Goal: Task Accomplishment & Management: Complete application form

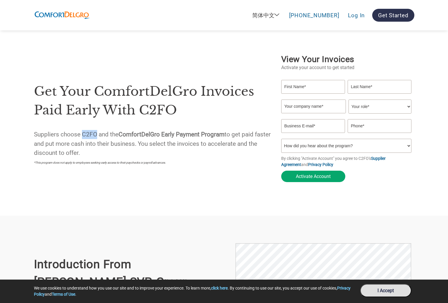
click at [59, 120] on div "Get your ComfortDelGro invoices paid early with C2FO Suppliers choose C2FO and …" at bounding box center [154, 119] width 241 height 96
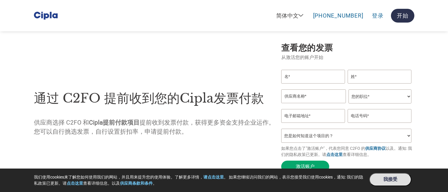
click at [302, 77] on input "text" at bounding box center [313, 77] width 64 height 14
click at [307, 79] on input "text" at bounding box center [313, 77] width 64 height 14
type input "Tommy"
type input "Butz"
type input "tommy.butz@c2fo.com"
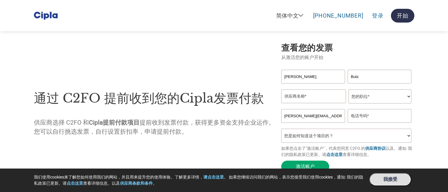
type input "6789772925"
click at [302, 98] on input "text" at bounding box center [313, 96] width 65 height 14
click at [299, 93] on input "text" at bounding box center [313, 96] width 65 height 14
type input "Tommy Test"
click at [294, 118] on input "tommy.butz@c2fo.com" at bounding box center [313, 116] width 64 height 14
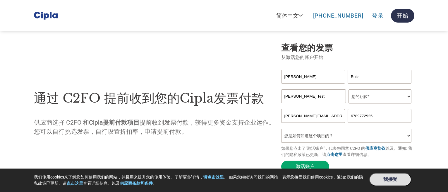
click at [294, 118] on input "tommy.butz@c2fo.com" at bounding box center [313, 116] width 64 height 14
click at [179, 140] on div "通过 C2FO 提前收到您的Cipla发票付款 供应商选择 C2FO 和 Cipla提前付款项目 提前收到发票付款，获得更多资金支持企业运作。您可以自行挑选发…" at bounding box center [154, 108] width 241 height 119
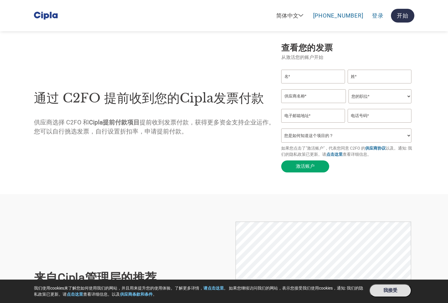
click at [311, 80] on input "text" at bounding box center [313, 77] width 64 height 14
type input "Tommy"
type input "Butz"
type input "tommy.butz@c2fo.com"
type input "6789772925"
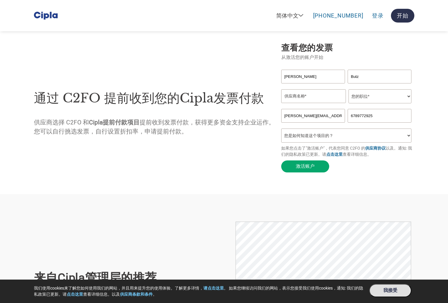
click at [354, 77] on input "Butz" at bounding box center [380, 77] width 64 height 14
type input "Test"
click at [320, 91] on input "text" at bounding box center [313, 96] width 65 height 14
type input "Tommy Test"
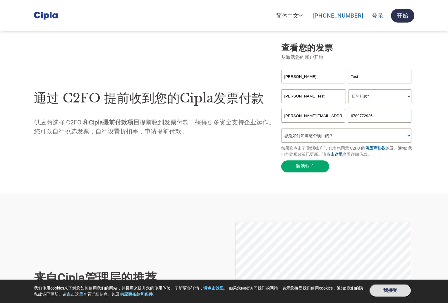
click at [372, 98] on select "您的职位* 首席财务官 会计长 财务长 财务总监 信贷经理 首席执行官 总裁 企业主/创始人 会计人员 簿记人员 应收账款人员 办公室经理 其他" at bounding box center [380, 96] width 63 height 14
click at [349, 90] on select "您的职位* 首席财务官 会计长 财务长 财务总监 信贷经理 首席执行官 总裁 企业主/创始人 会计人员 簿记人员 应收账款人员 办公室经理 其他" at bounding box center [380, 96] width 63 height 14
click at [322, 116] on input "tommy.butz@c2fo.com" at bounding box center [313, 116] width 64 height 14
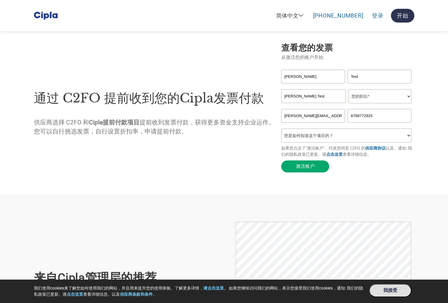
paste input "butztommy0@gmail"
type input "butztommy0@gmail.com"
click at [328, 137] on select "您是如何知道这个项目的？ 从我的客户处得知 收到了电子邮件 社交媒体 在线搜索 家人/朋友/熟人 在一次活动中 其他" at bounding box center [346, 135] width 131 height 14
select select "Received a Letter"
click at [281, 130] on select "您是如何知道这个项目的？ 从我的客户处得知 收到了电子邮件 社交媒体 在线搜索 家人/朋友/熟人 在一次活动中 其他" at bounding box center [346, 135] width 131 height 14
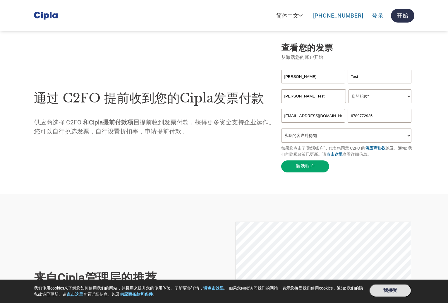
click at [188, 165] on div "通过 C2FO 提前收到您的Cipla发票付款 供应商选择 C2FO 和 Cipla提前付款项目 提前收到发票付款，获得更多资金支持企业运作。您可以自行挑选发…" at bounding box center [154, 108] width 241 height 119
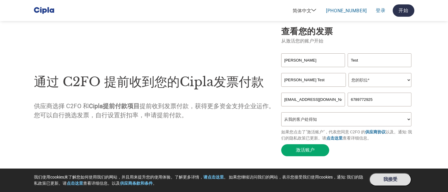
scroll to position [25, 0]
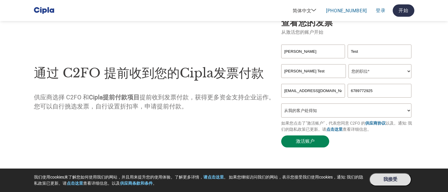
click at [320, 145] on button "激活账户" at bounding box center [305, 141] width 48 height 12
click at [363, 72] on select "您的职位* 首席财务官 会计长 财务长 财务总监 信贷经理 首席执行官 总裁 企业主/创始人 会计人员 簿记人员 应收账款人员 办公室经理 其他" at bounding box center [380, 71] width 63 height 14
select select "CFO"
click at [349, 65] on select "您的职位* 首席财务官 会计长 财务长 财务总监 信贷经理 首席执行官 总裁 企业主/创始人 会计人员 簿记人员 应收账款人员 办公室经理 其他" at bounding box center [380, 71] width 63 height 14
click at [305, 139] on button "激活账户" at bounding box center [305, 141] width 48 height 12
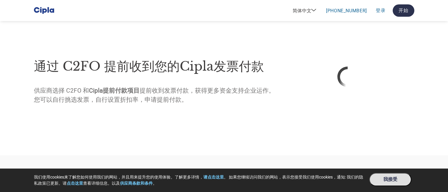
select select "zh-CN"
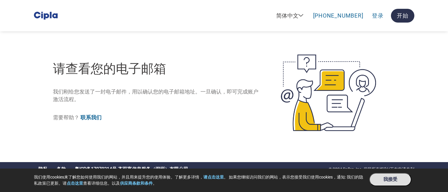
click at [118, 144] on div "请查看您的电子邮箱 我们刚给您发送了一封电子邮件，用以确认您的电子邮箱地址。一旦确认，即可完成账户激活流程。 需要帮助？ 联系我们" at bounding box center [224, 92] width 380 height 138
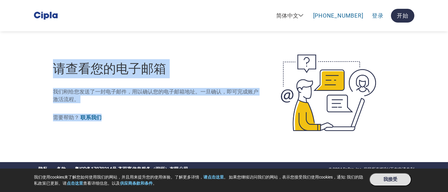
drag, startPoint x: 117, startPoint y: 122, endPoint x: 54, endPoint y: 70, distance: 82.0
click at [54, 70] on div "请查看您的电子邮箱 我们刚给您发送了一封电子邮件，用以确认您的电子邮箱地址。一旦确认，即可完成账户激活流程。 需要帮助？ 联系我们" at bounding box center [157, 92] width 208 height 77
copy div "请查看您的电子邮箱 我们刚给您发送了一封电子邮件，用以确认您的电子邮箱地址。一旦确认，即可完成账户激活流程。 需要帮助？ 联系我们"
